Goal: Task Accomplishment & Management: Manage account settings

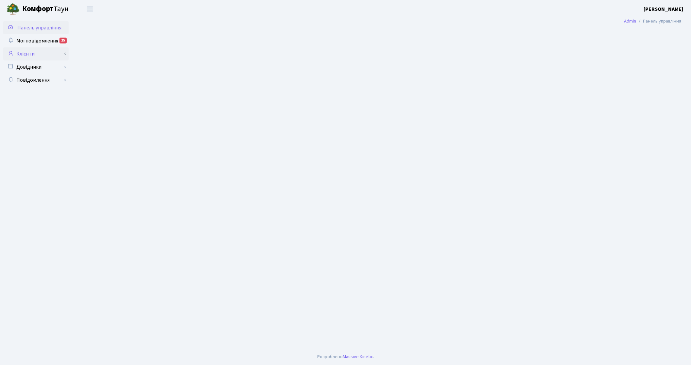
click at [47, 56] on link "Клієнти" at bounding box center [35, 53] width 65 height 13
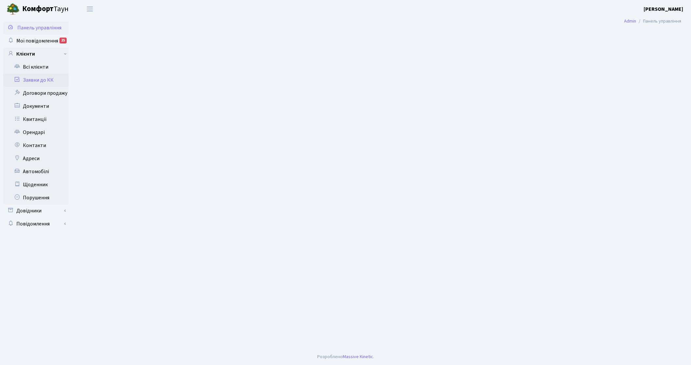
click at [46, 75] on link "Заявки до КК" at bounding box center [35, 80] width 65 height 13
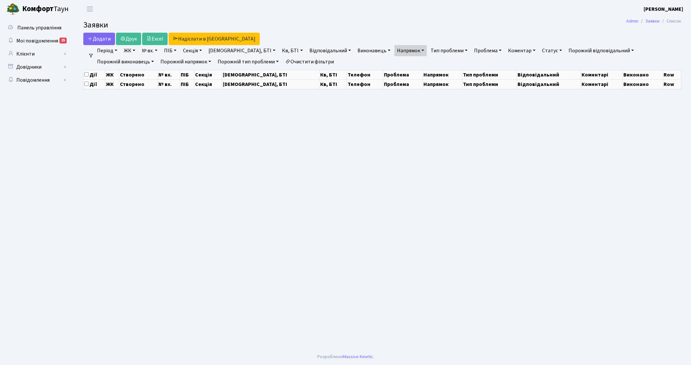
select select "25"
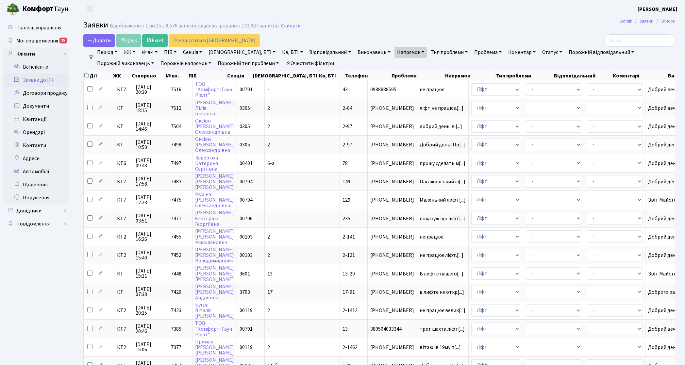
click at [283, 64] on link "Очистити фільтри" at bounding box center [310, 63] width 54 height 11
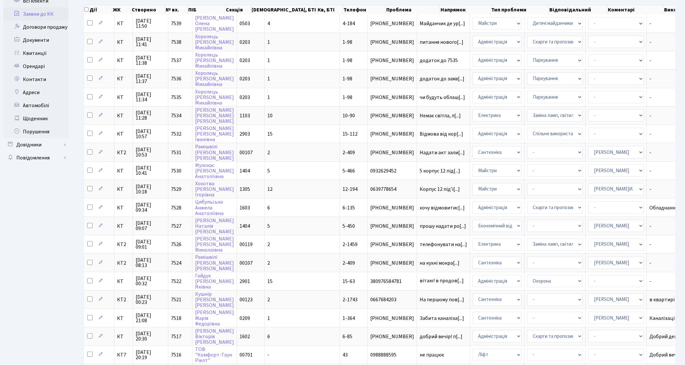
scroll to position [74, 0]
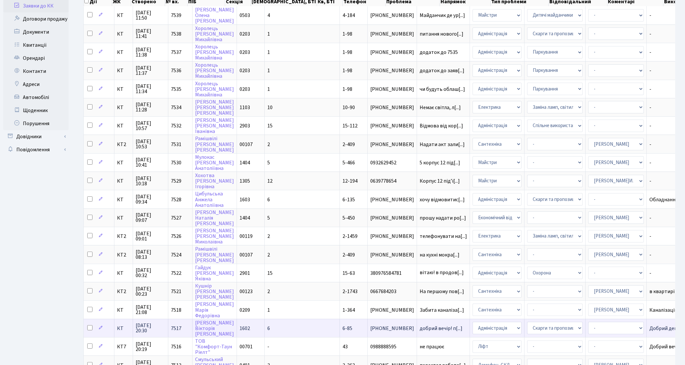
click at [370, 326] on span "[PHONE_NUMBER]" at bounding box center [392, 328] width 44 height 5
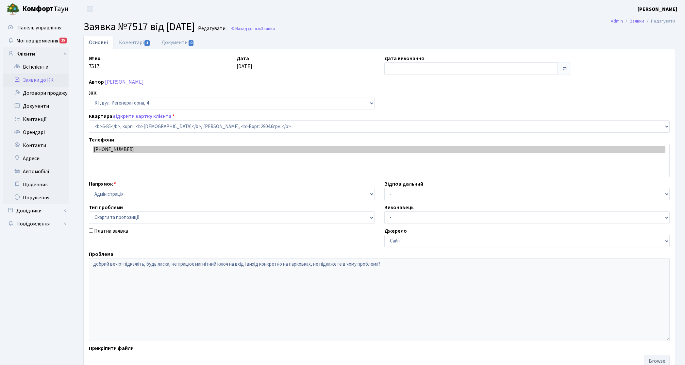
select select "5310"
select select "55"
type input "01.09.2025"
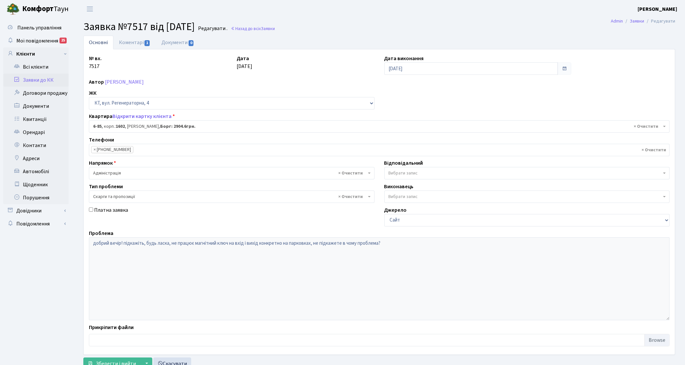
click at [53, 75] on link "Заявки до КК" at bounding box center [35, 80] width 65 height 13
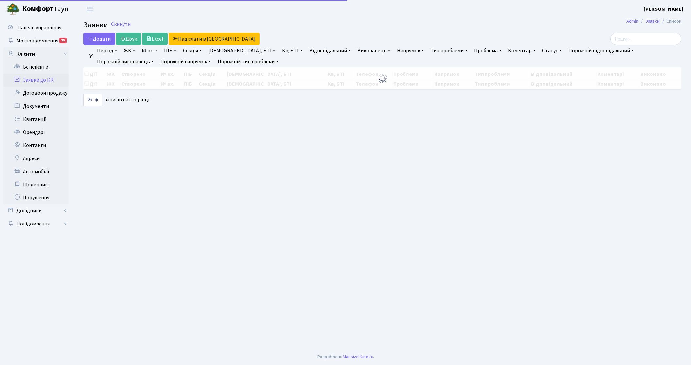
select select "25"
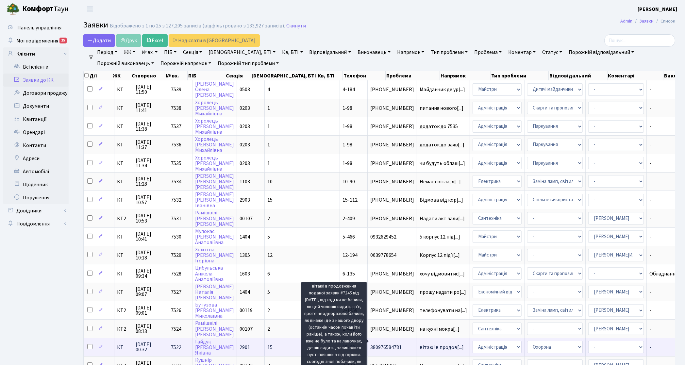
click at [420, 344] on span "вітаю! в продов[...]" at bounding box center [442, 347] width 44 height 7
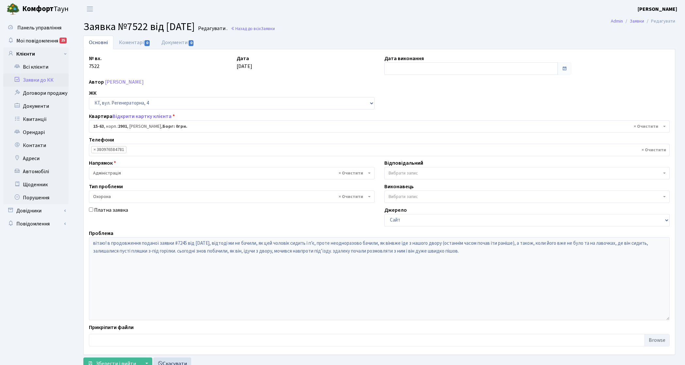
select select "8838"
select select "69"
click at [53, 82] on link "Заявки до КК" at bounding box center [35, 80] width 65 height 13
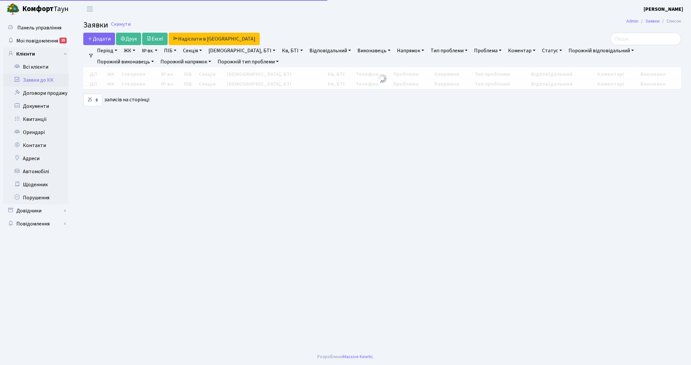
select select "25"
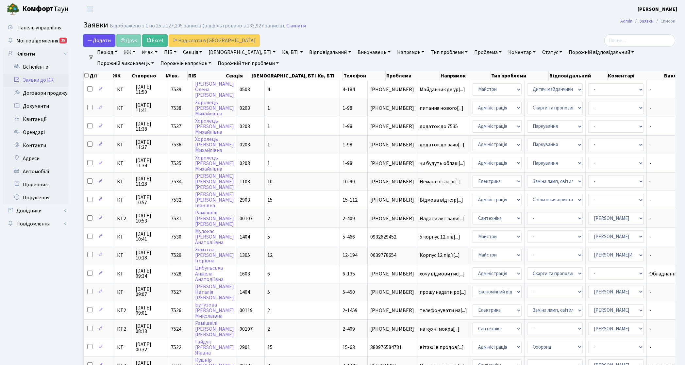
click at [105, 38] on span "Додати" at bounding box center [99, 40] width 23 height 7
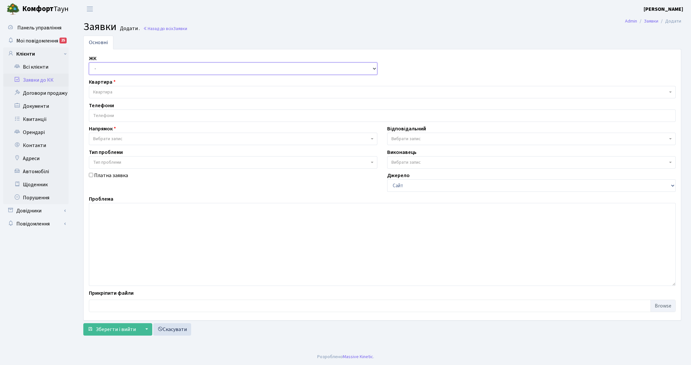
drag, startPoint x: 104, startPoint y: 69, endPoint x: 105, endPoint y: 74, distance: 5.0
click at [104, 69] on select "- КТ, вул. Регенераторна, 4 КТ2, просп. Соборності, 17 КТ3, вул. Березнева, 16 …" at bounding box center [233, 68] width 288 height 12
select select "271"
click at [89, 63] on select "- КТ, вул. Регенераторна, 4 КТ2, просп. Соборності, 17 КТ3, вул. Березнева, 16 …" at bounding box center [233, 68] width 288 height 12
select select
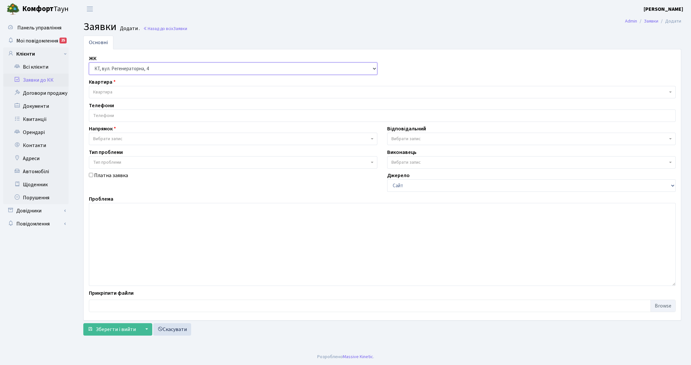
select select
click at [112, 92] on span "Квартира" at bounding box center [102, 92] width 19 height 7
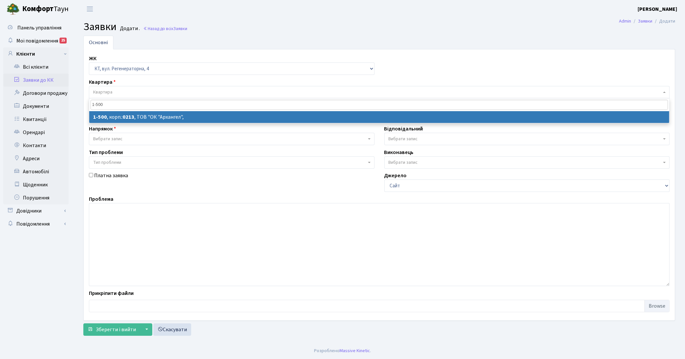
type input "1-500"
select select
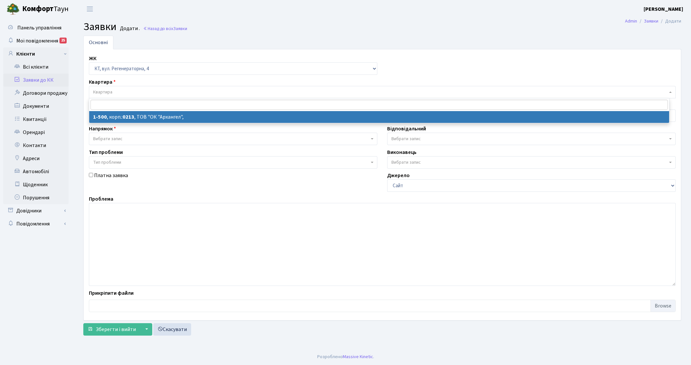
select select "16285"
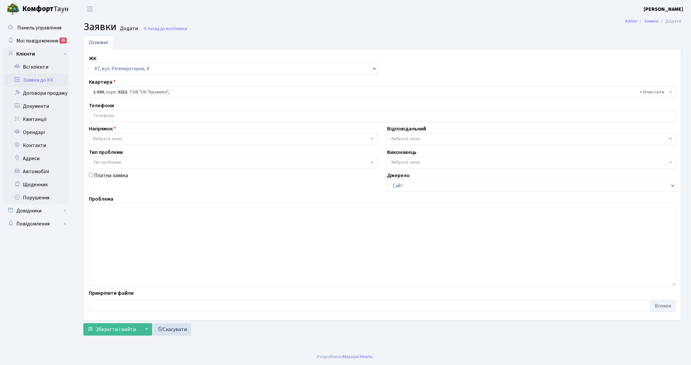
click at [121, 116] on input "search" at bounding box center [382, 116] width 586 height 12
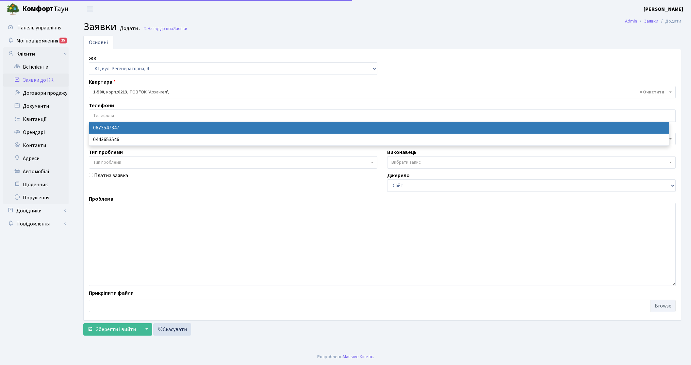
select select "28693"
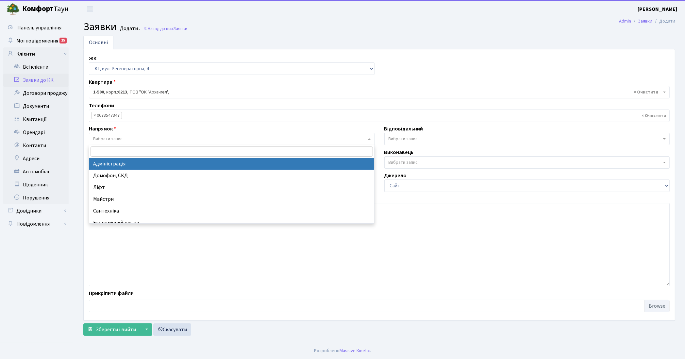
click at [115, 134] on span "Вибрати запис" at bounding box center [232, 139] width 286 height 12
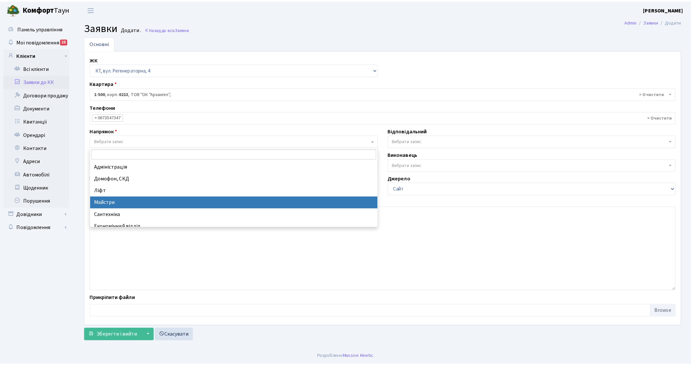
scroll to position [41, 0]
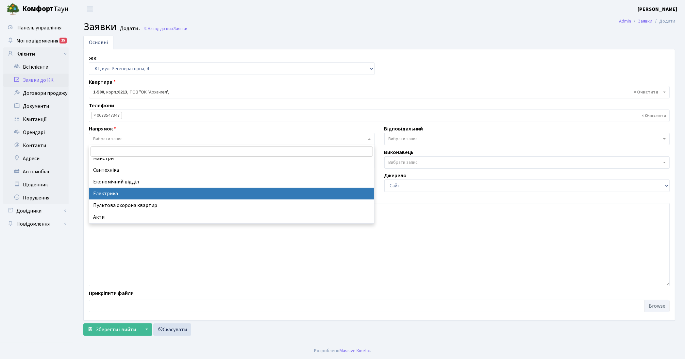
select select "3"
select select
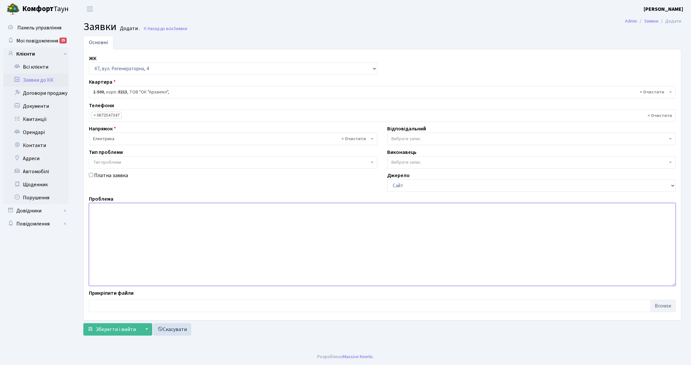
click at [113, 213] on textarea at bounding box center [382, 244] width 587 height 83
type textarea "26-27 паркінг в підвалі відсутне освітлення"
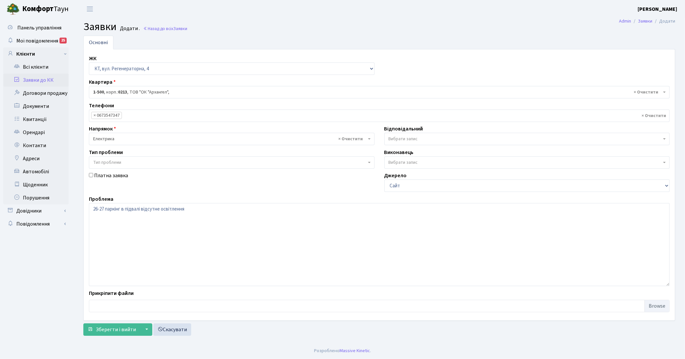
click at [404, 136] on span "Вибрати запис" at bounding box center [527, 139] width 286 height 12
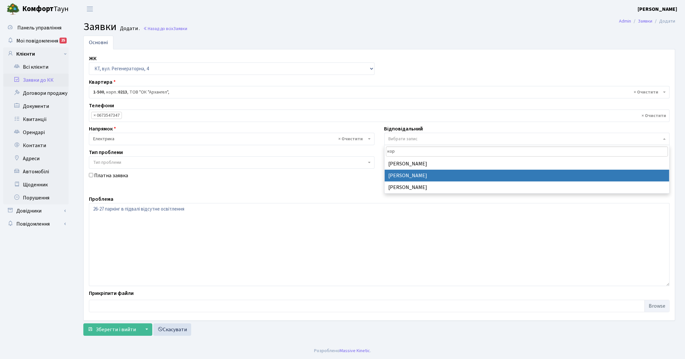
type input "кор"
select select "22"
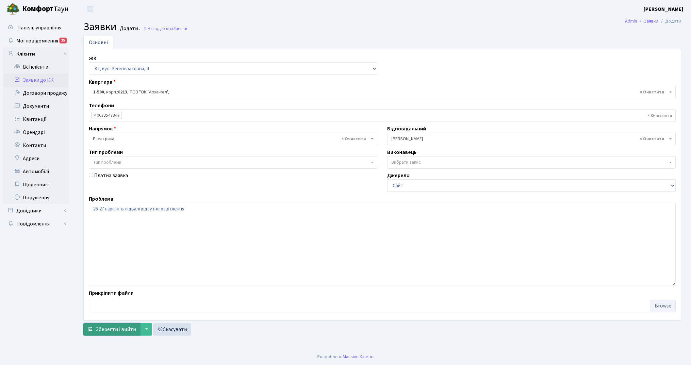
click at [123, 329] on span "Зберегти і вийти" at bounding box center [116, 329] width 40 height 7
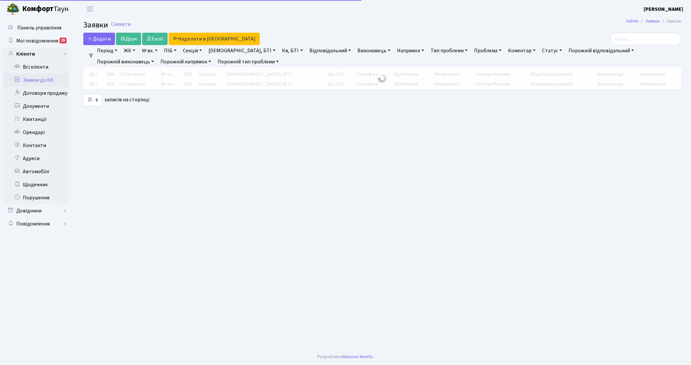
select select "25"
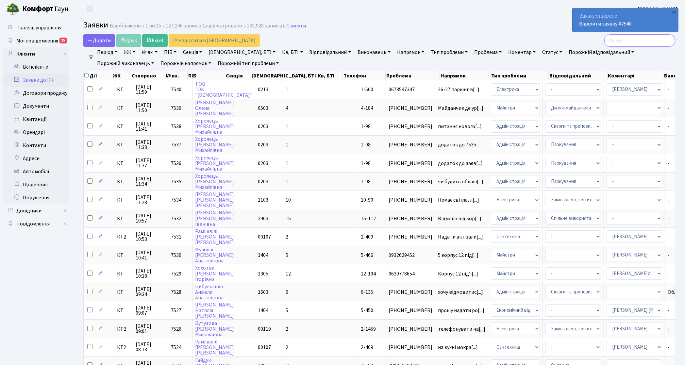
click at [634, 46] on input "search" at bounding box center [639, 40] width 71 height 12
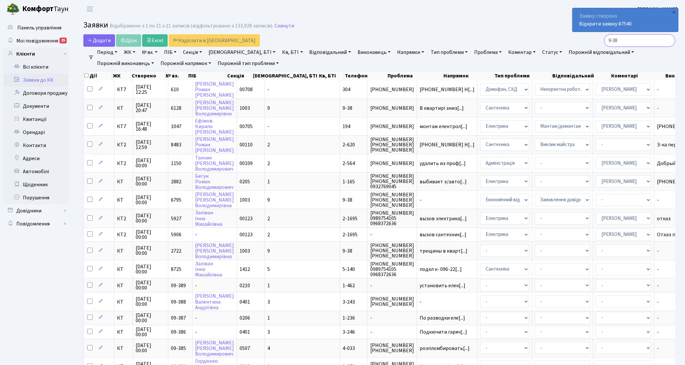
type input "9-38"
click at [40, 82] on link "Заявки до КК" at bounding box center [35, 80] width 65 height 13
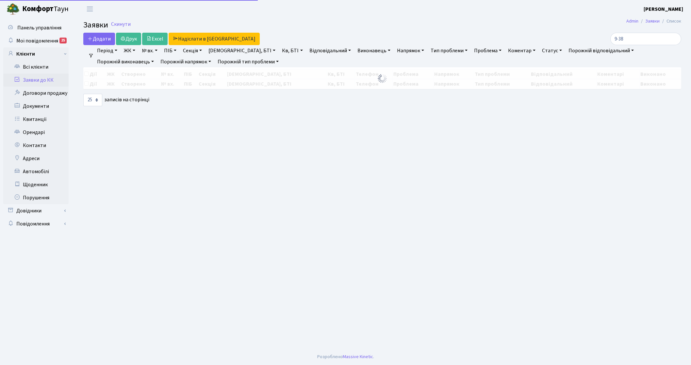
select select "25"
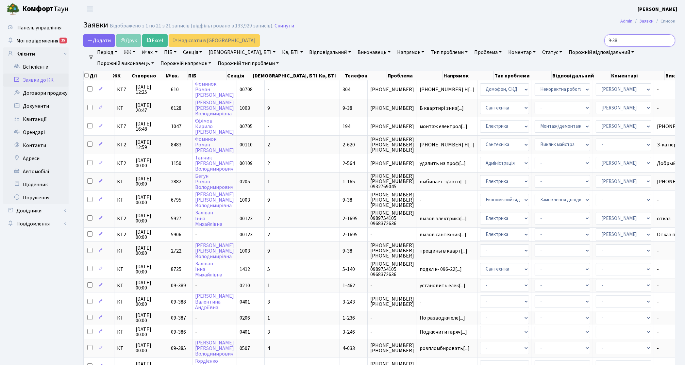
click at [667, 40] on input "9-38" at bounding box center [639, 40] width 71 height 12
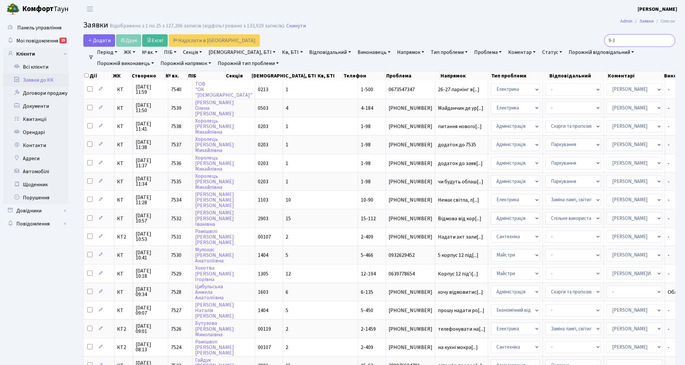
type input "9-38"
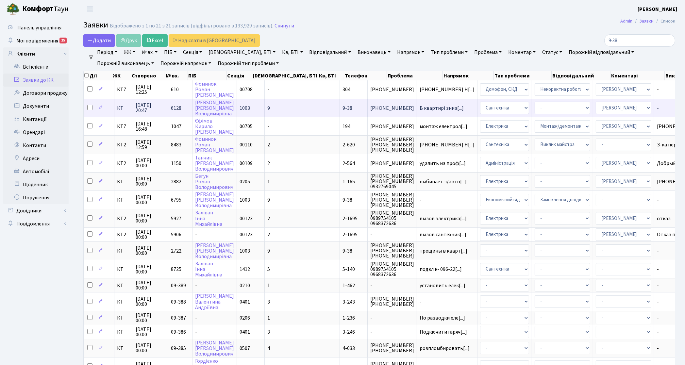
click at [119, 109] on span "КТ" at bounding box center [123, 108] width 13 height 5
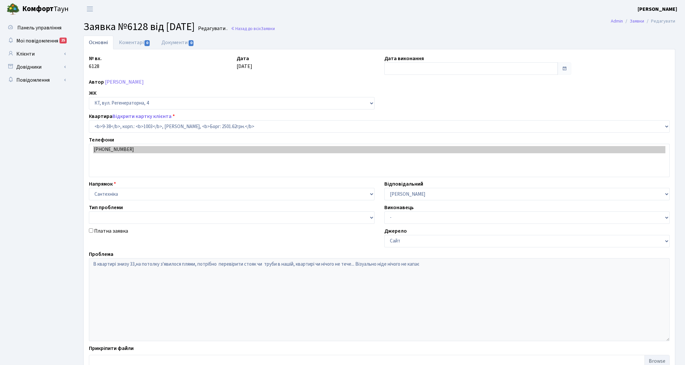
select select "6563"
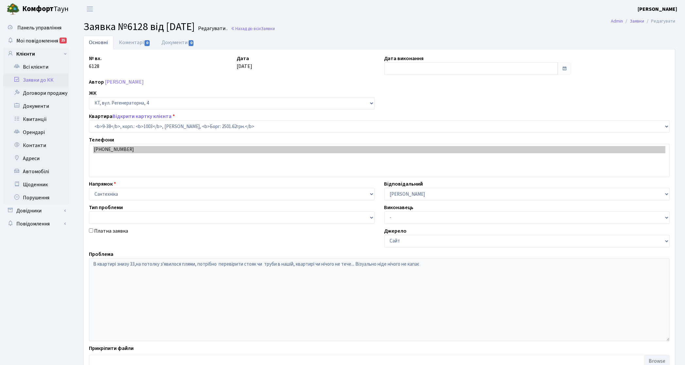
type input "[DATE]"
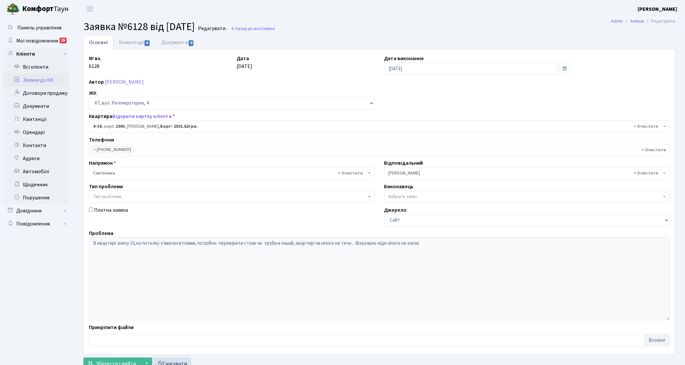
click at [40, 78] on link "Заявки до КК" at bounding box center [35, 80] width 65 height 13
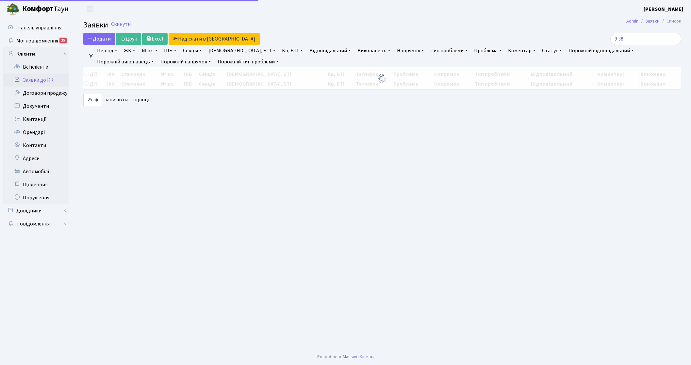
select select "25"
click at [650, 40] on input "9-38" at bounding box center [645, 39] width 71 height 12
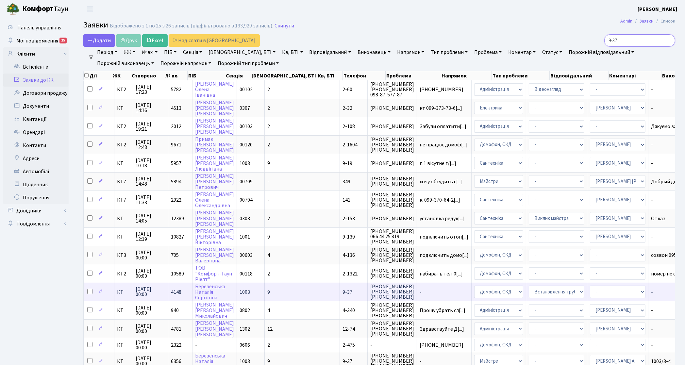
type input "9-37"
click at [120, 289] on span "КТ" at bounding box center [123, 291] width 13 height 5
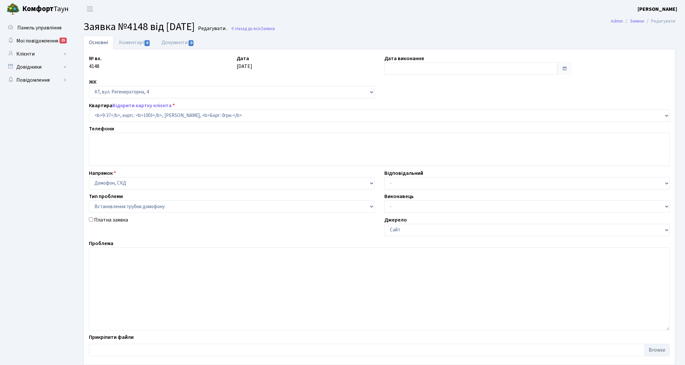
select select "6562"
select select "5"
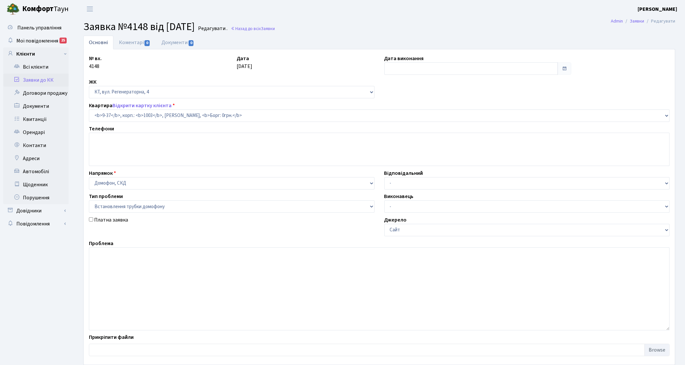
type input "29.05.2019"
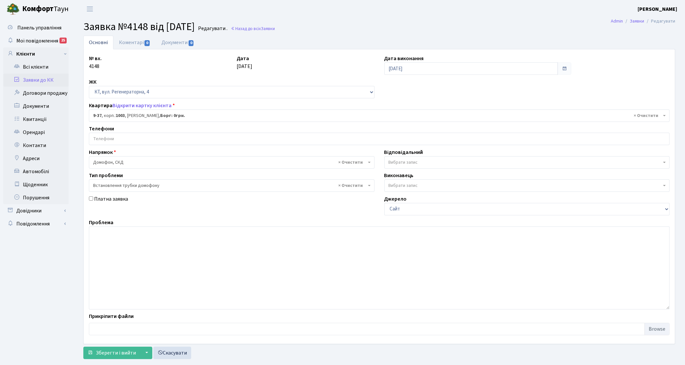
click at [124, 140] on input "search" at bounding box center [379, 139] width 580 height 12
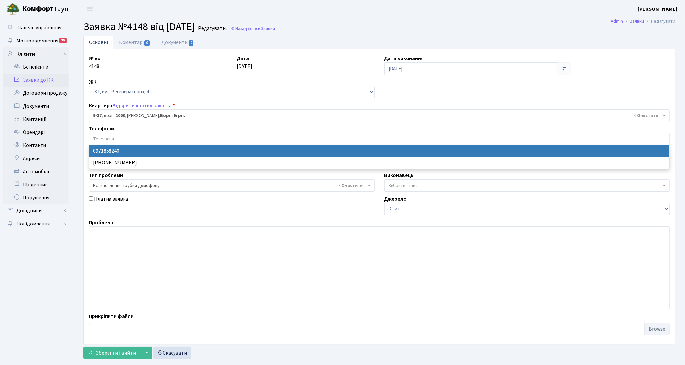
click at [40, 79] on link "Заявки до КК" at bounding box center [35, 80] width 65 height 13
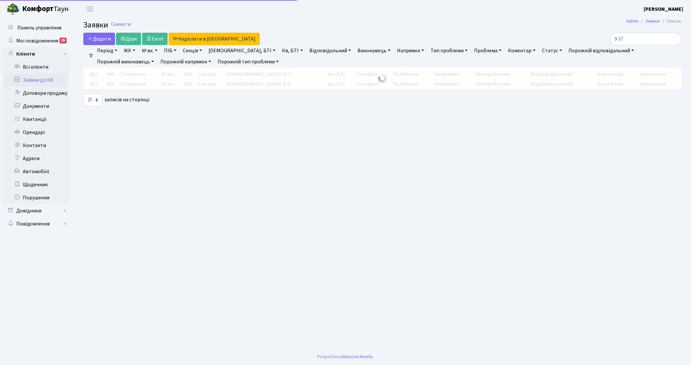
select select "25"
click at [657, 38] on input "9-37" at bounding box center [645, 39] width 71 height 12
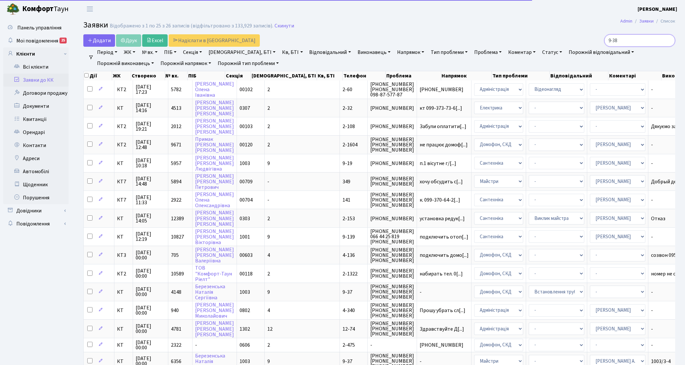
type input "9-38"
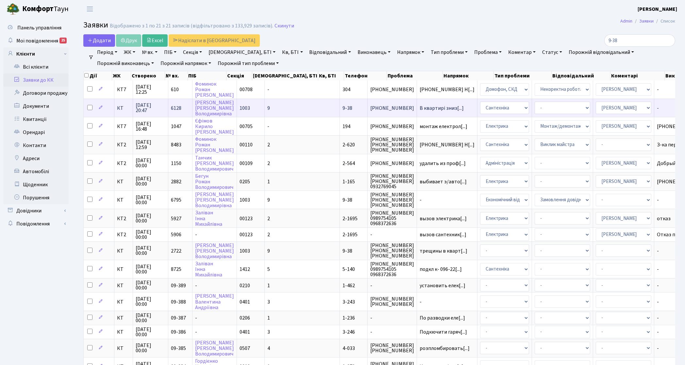
click at [123, 109] on span "КТ" at bounding box center [123, 108] width 13 height 5
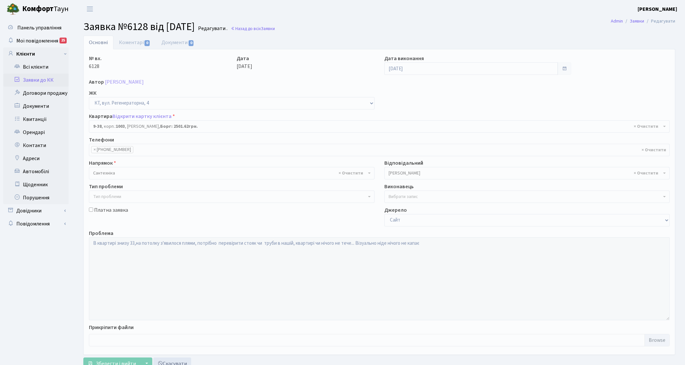
select select "6563"
click at [42, 79] on link "Заявки до КК" at bounding box center [35, 80] width 65 height 13
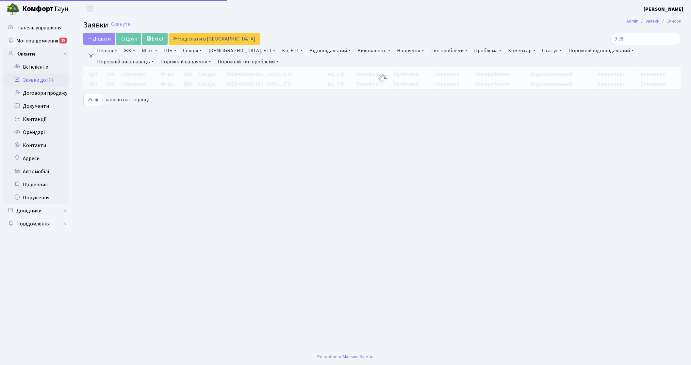
select select "25"
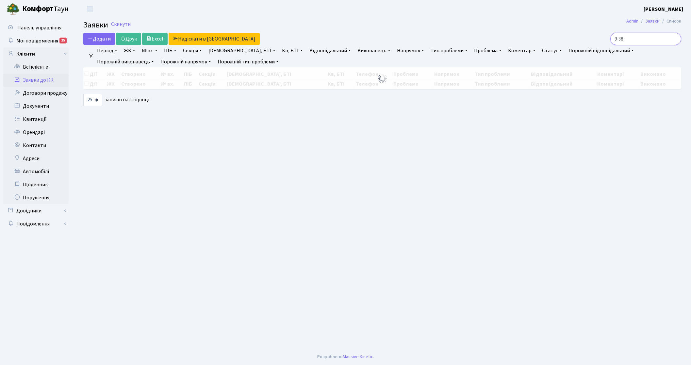
click at [646, 43] on input "9-38" at bounding box center [645, 39] width 71 height 12
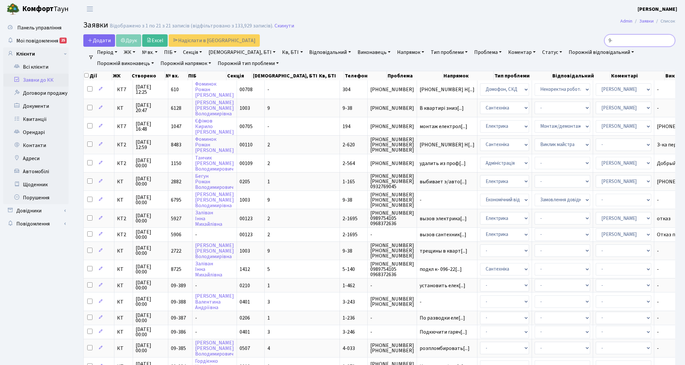
type input "9"
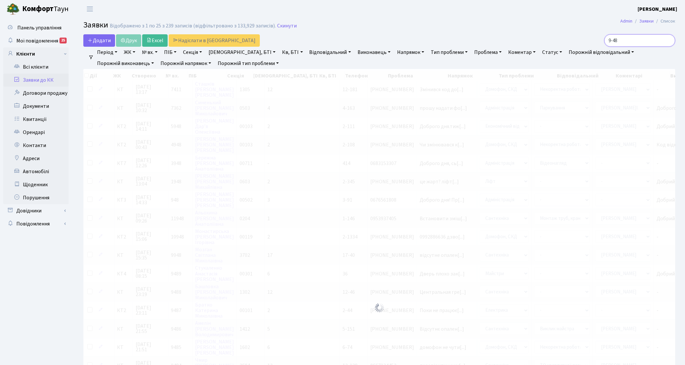
type input "9-48"
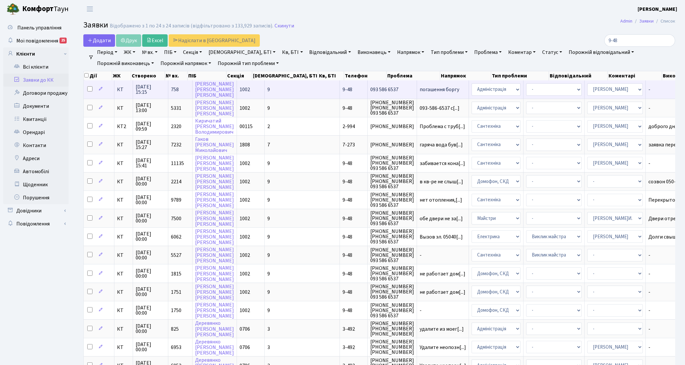
click at [120, 90] on span "КТ" at bounding box center [123, 89] width 13 height 5
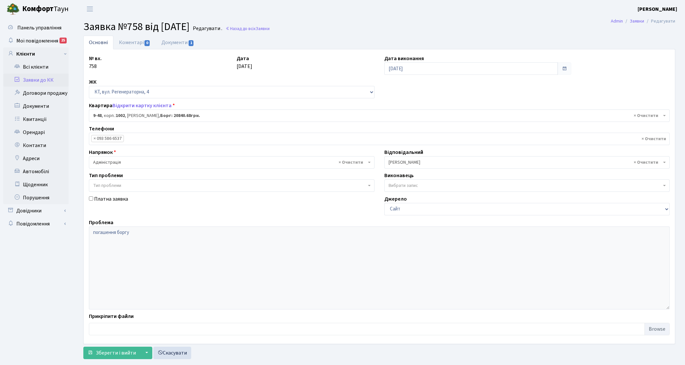
select select "6502"
click at [104, 141] on li "× 093 586 6537" at bounding box center [107, 138] width 33 height 7
click at [50, 69] on link "Всі клієнти" at bounding box center [35, 66] width 65 height 13
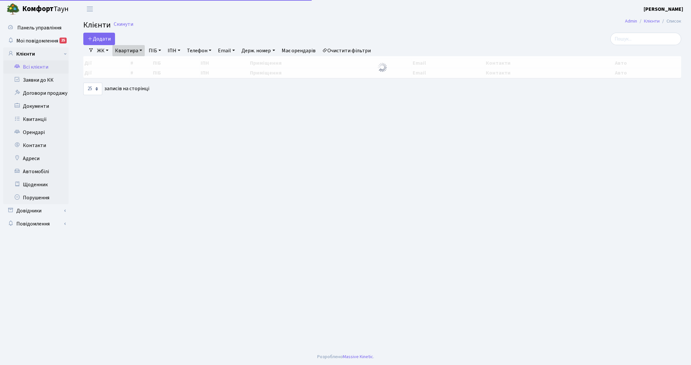
select select "25"
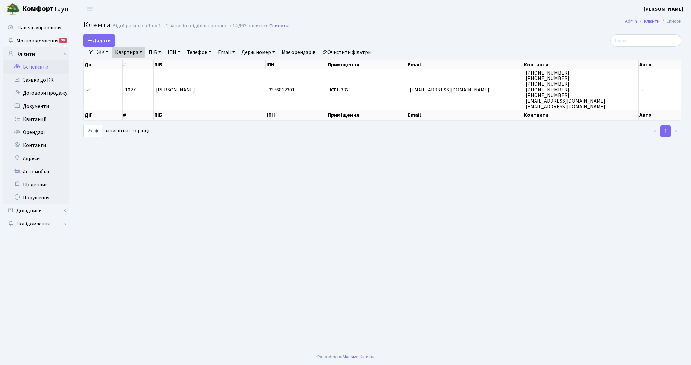
click at [150, 52] on link "ПІБ" at bounding box center [155, 52] width 18 height 11
type input "9-48"
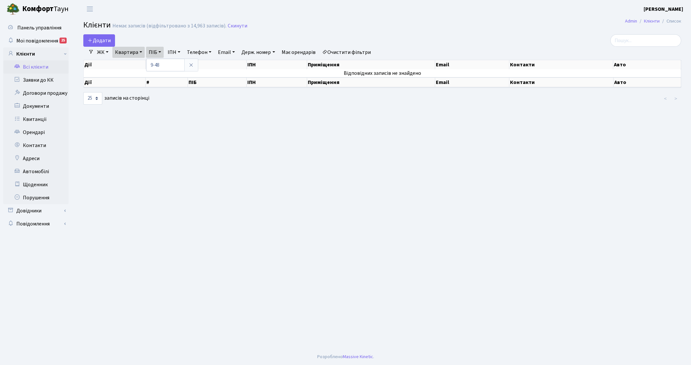
click at [338, 51] on link "Очистити фільтри" at bounding box center [347, 52] width 54 height 11
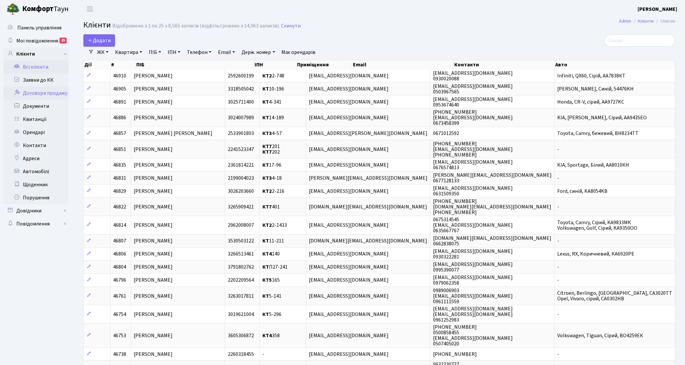
click at [34, 87] on link "Договори продажу" at bounding box center [35, 93] width 65 height 13
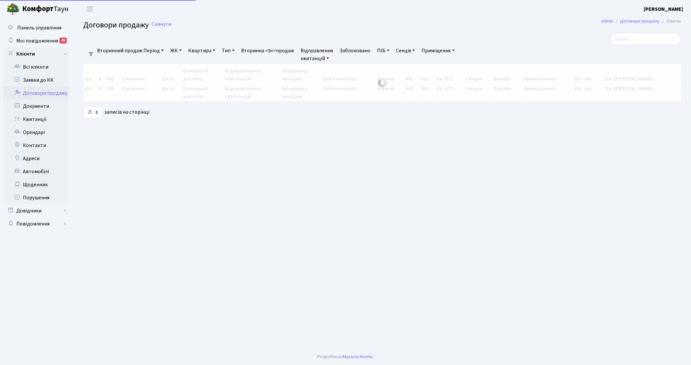
select select "25"
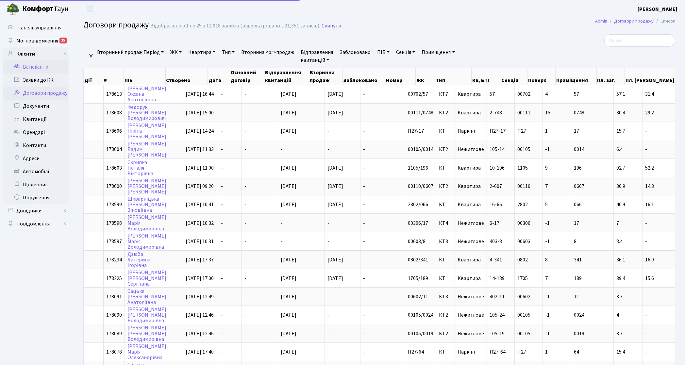
click at [43, 61] on link "Всі клієнти" at bounding box center [35, 66] width 65 height 13
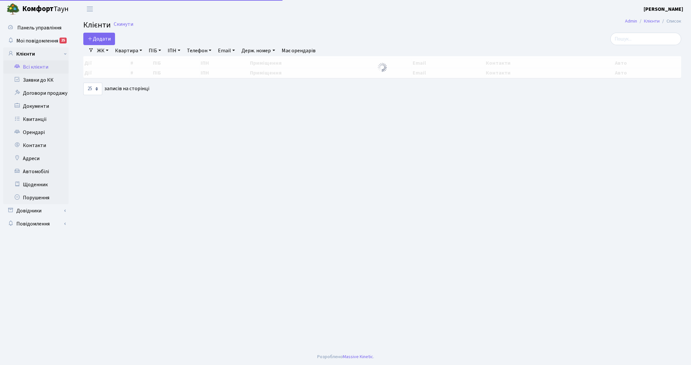
select select "25"
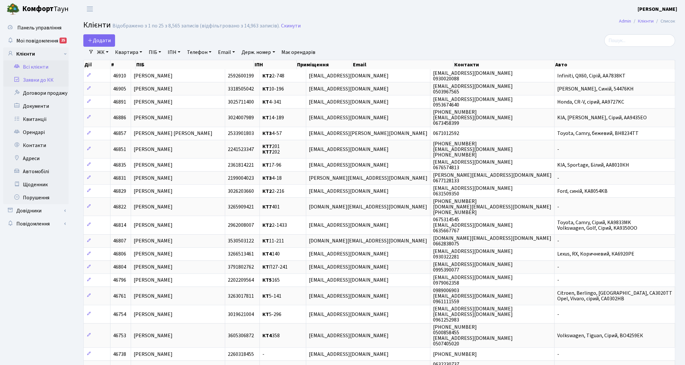
click at [48, 77] on link "Заявки до КК" at bounding box center [35, 80] width 65 height 13
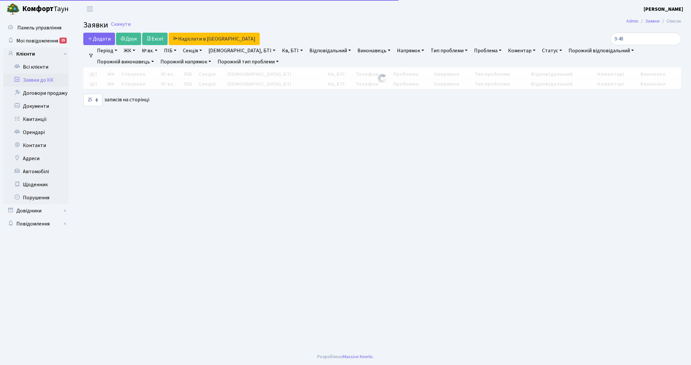
select select "25"
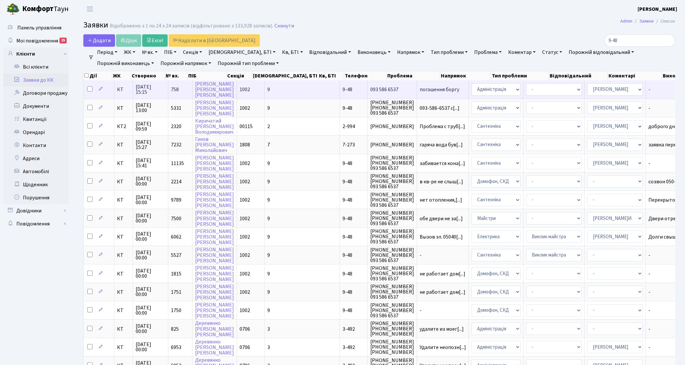
click at [118, 89] on span "КТ" at bounding box center [123, 89] width 13 height 5
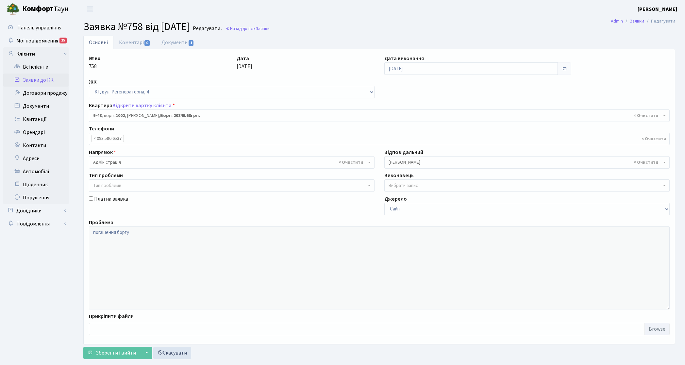
select select "6502"
click at [123, 106] on link "Відкрити картку клієнта" at bounding box center [141, 105] width 59 height 7
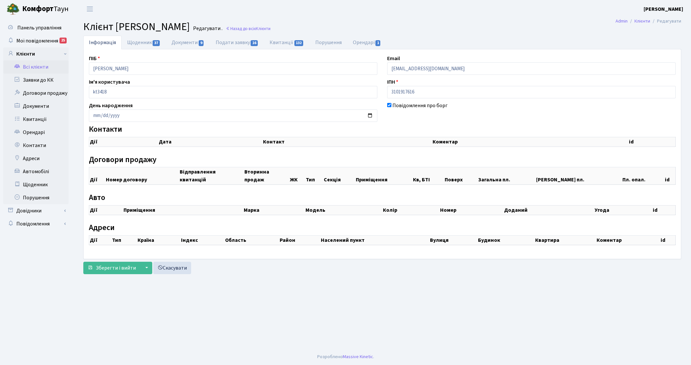
checkbox input "true"
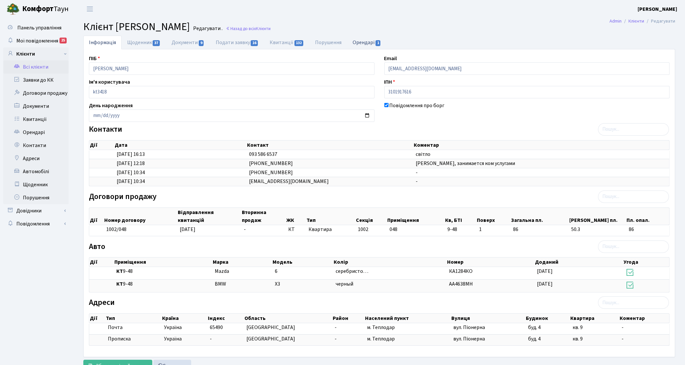
click at [365, 39] on link "Орендарі 1" at bounding box center [367, 42] width 40 height 13
select select "25"
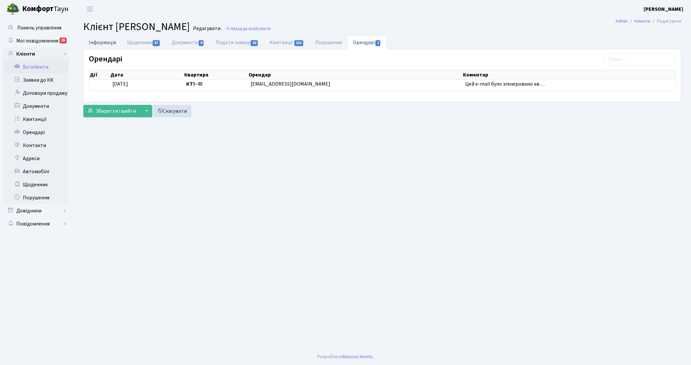
click at [107, 45] on link "Інформація" at bounding box center [102, 42] width 38 height 13
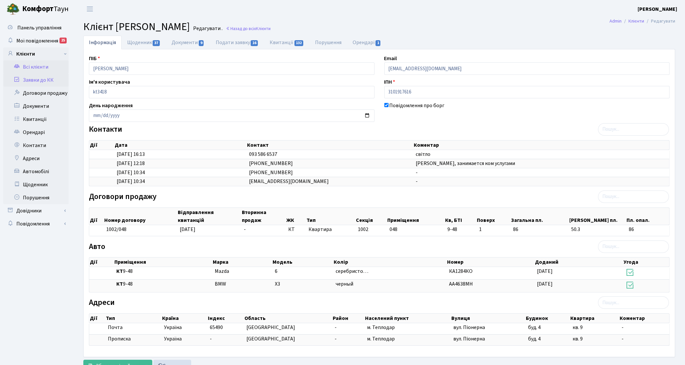
click at [48, 78] on link "Заявки до КК" at bounding box center [35, 80] width 65 height 13
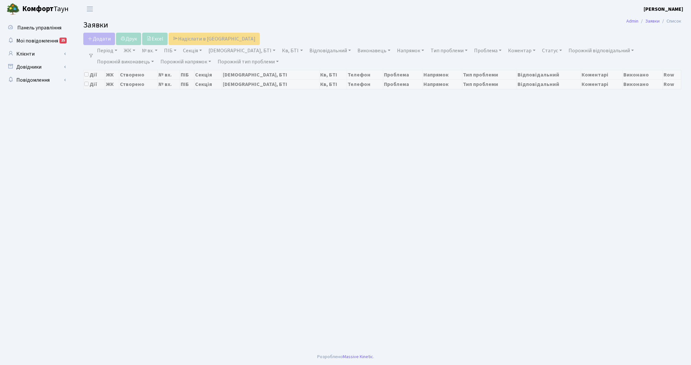
select select "25"
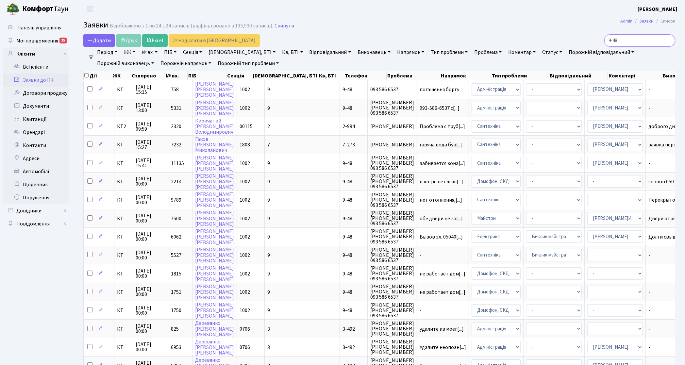
drag, startPoint x: 633, startPoint y: 42, endPoint x: 370, endPoint y: 9, distance: 265.4
click at [434, 20] on main "Admin Заявки Список Заявки Відображено з 1 по 24 з 24 записів (відфільтровано з…" at bounding box center [379, 284] width 611 height 532
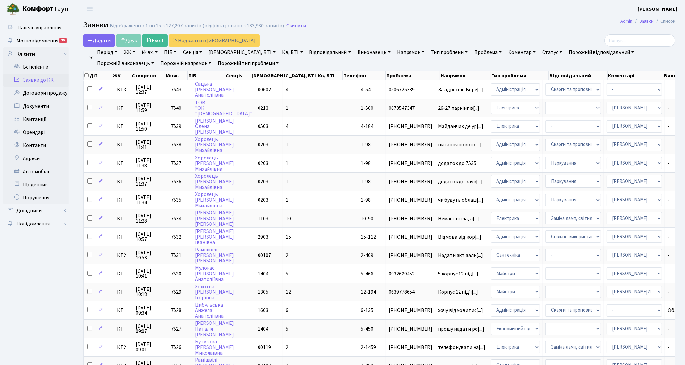
click at [149, 53] on link "№ вх." at bounding box center [149, 52] width 21 height 11
type input "7448"
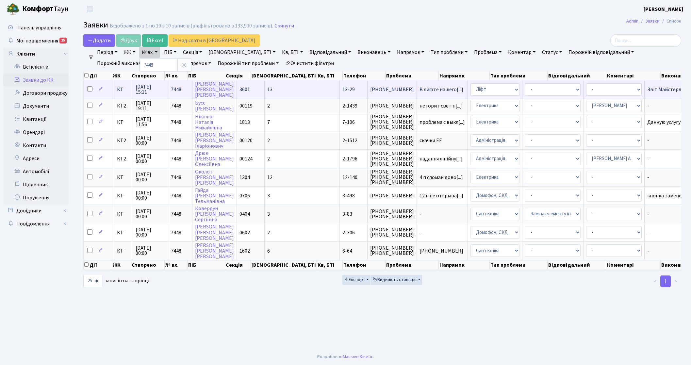
click at [120, 89] on span "КТ" at bounding box center [123, 89] width 13 height 5
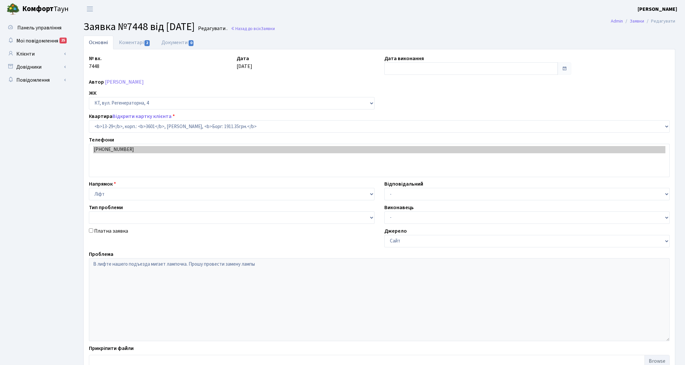
select select "7675"
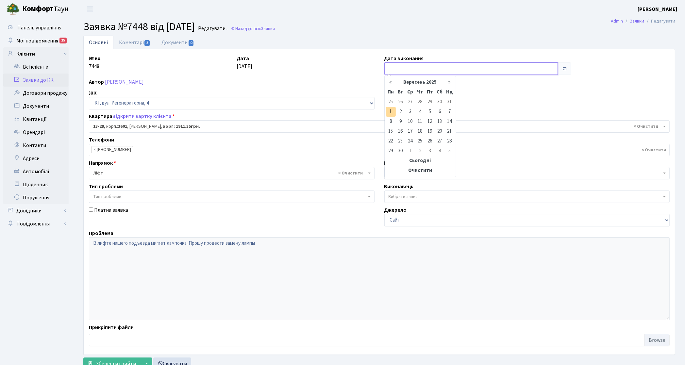
click at [452, 68] on input "text" at bounding box center [470, 68] width 173 height 12
click at [391, 115] on td "1" at bounding box center [391, 112] width 10 height 10
type input "[DATE]"
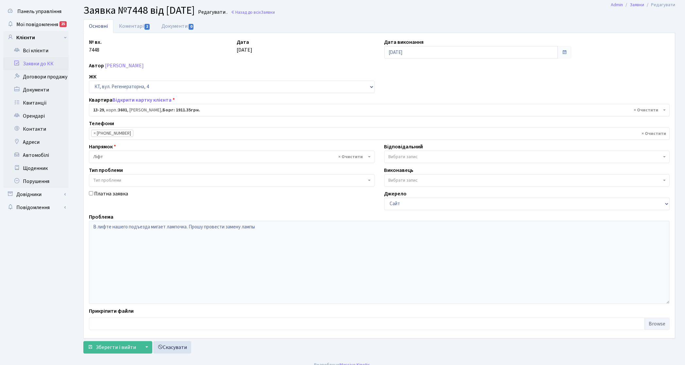
scroll to position [25, 0]
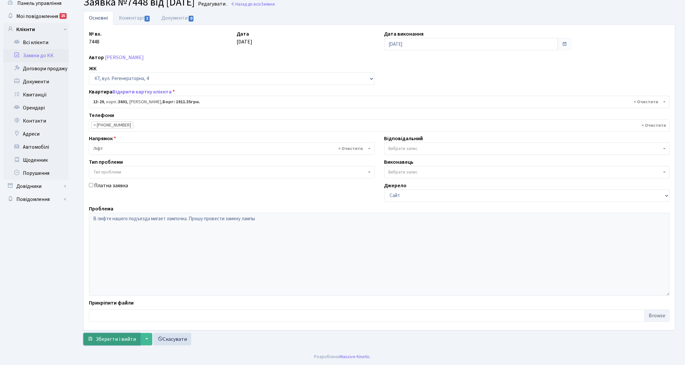
click at [123, 344] on button "Зберегти і вийти" at bounding box center [111, 339] width 57 height 12
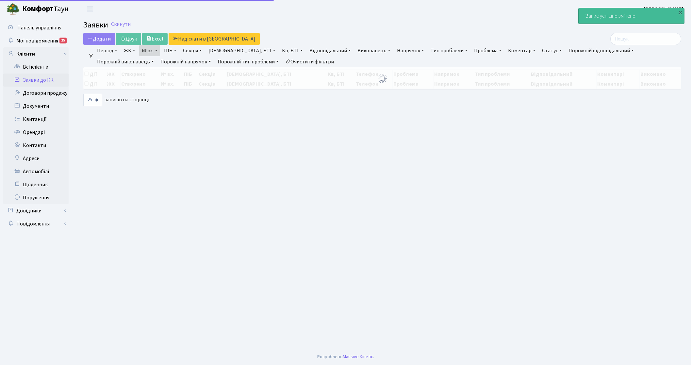
select select "25"
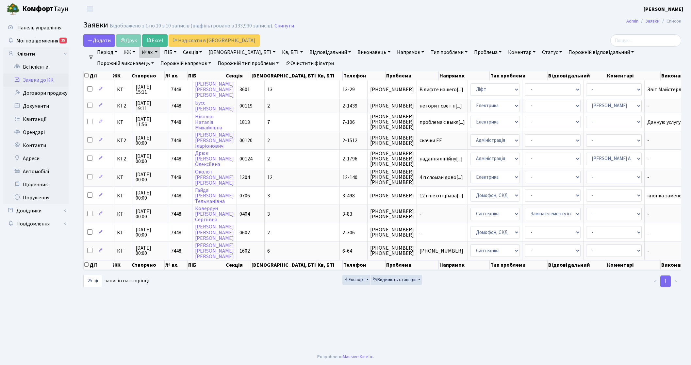
click at [283, 64] on link "Очистити фільтри" at bounding box center [310, 63] width 54 height 11
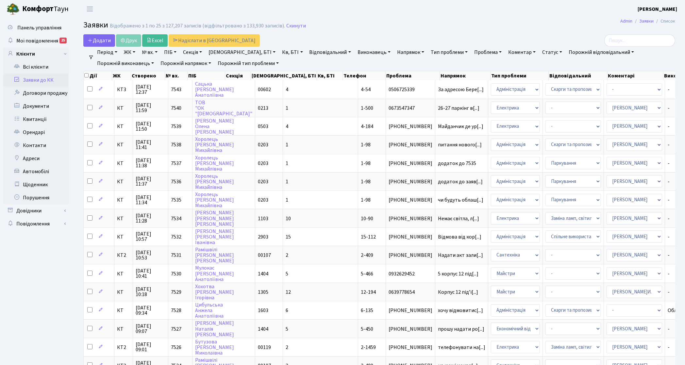
click at [471, 51] on link "Проблема" at bounding box center [487, 52] width 33 height 11
type input "пож"
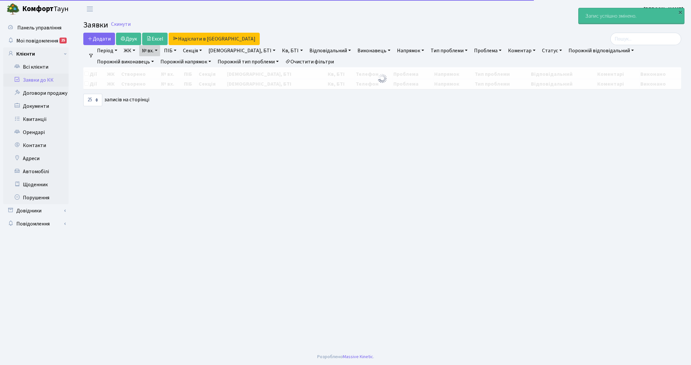
select select "25"
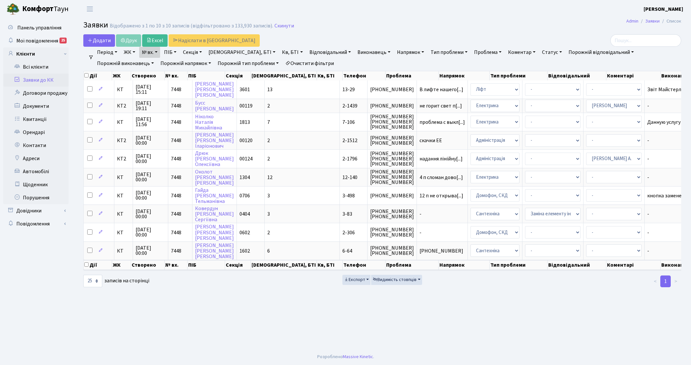
click at [283, 59] on link "Очистити фільтри" at bounding box center [310, 63] width 54 height 11
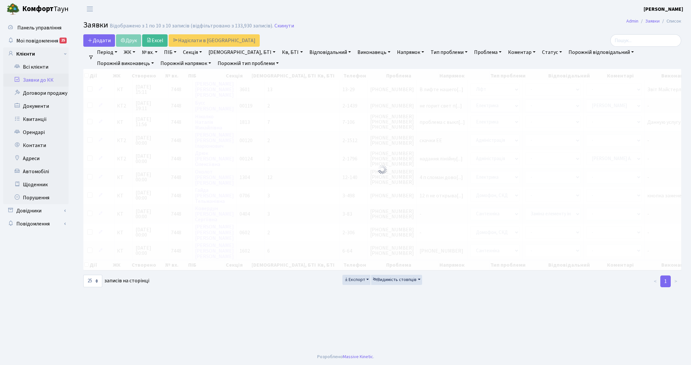
select select
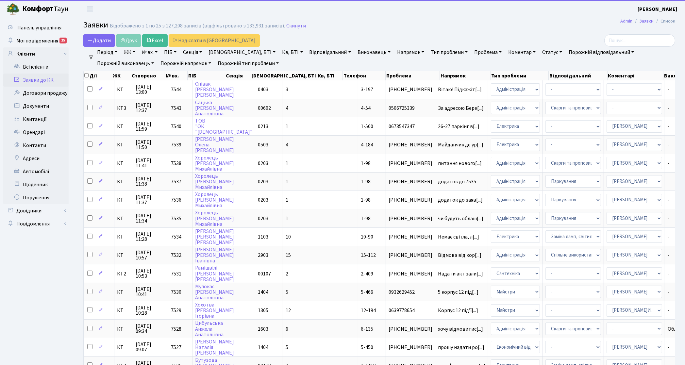
click at [394, 51] on link "Напрямок" at bounding box center [410, 52] width 32 height 11
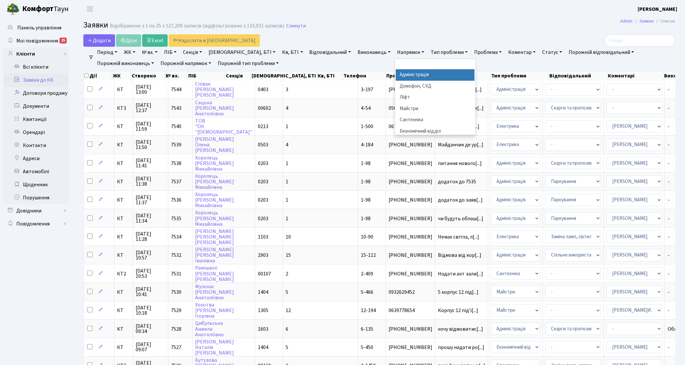
click at [471, 52] on link "Проблема" at bounding box center [487, 52] width 33 height 11
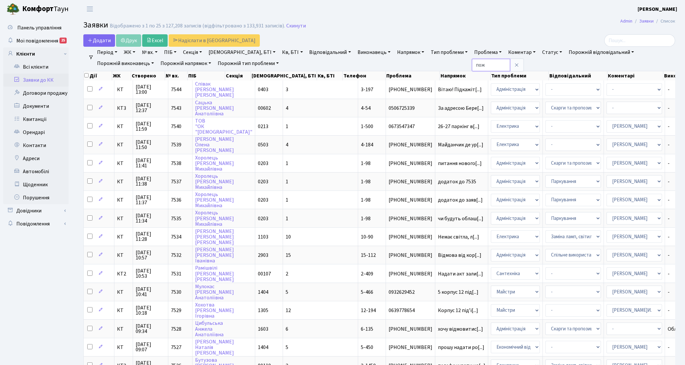
type input "пож"
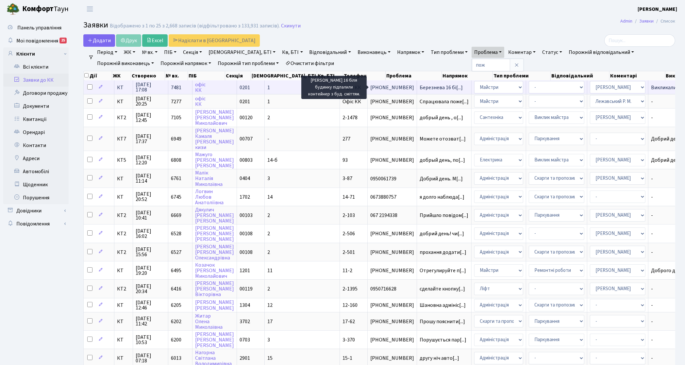
click at [420, 86] on span "Березнева 16 бі[...]" at bounding box center [441, 87] width 43 height 7
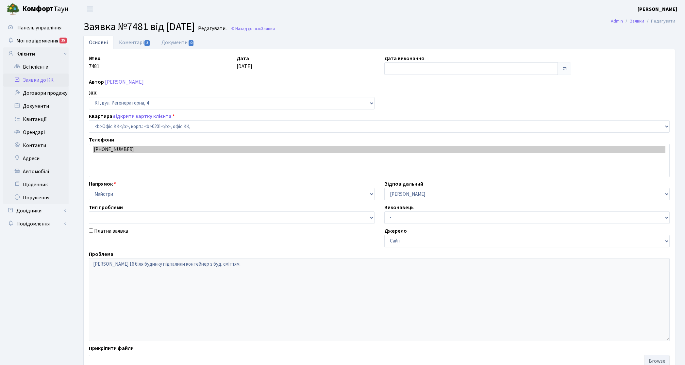
select select "4"
type input "[DATE]"
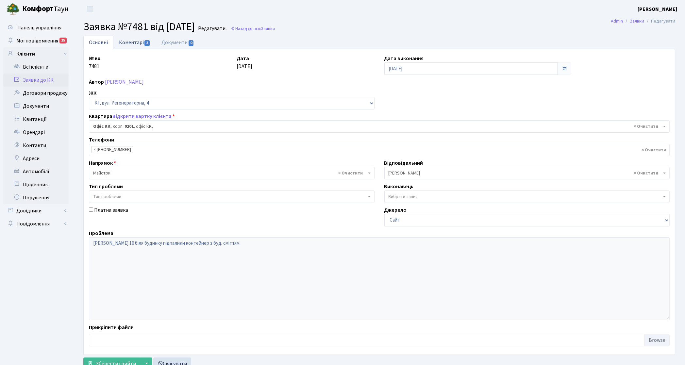
click at [122, 40] on link "Коментарі 2" at bounding box center [134, 42] width 42 height 13
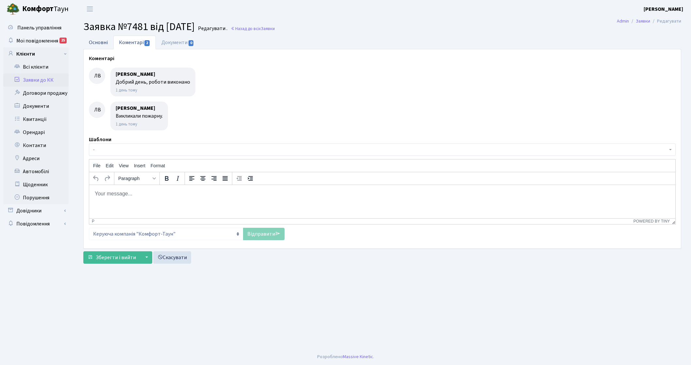
click at [101, 42] on link "Основні" at bounding box center [98, 42] width 30 height 13
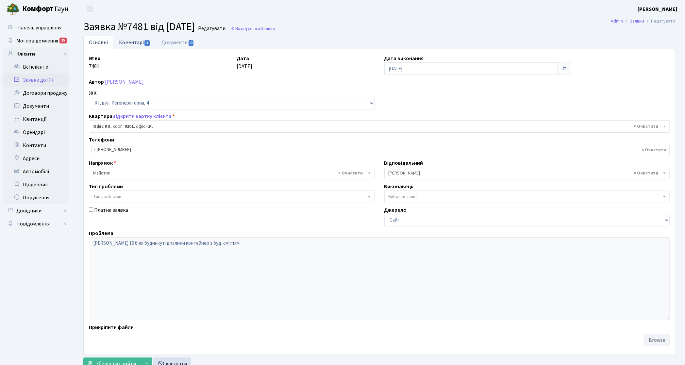
click at [127, 45] on link "Коментарі 2" at bounding box center [134, 42] width 42 height 13
